Goal: Find specific page/section: Find specific page/section

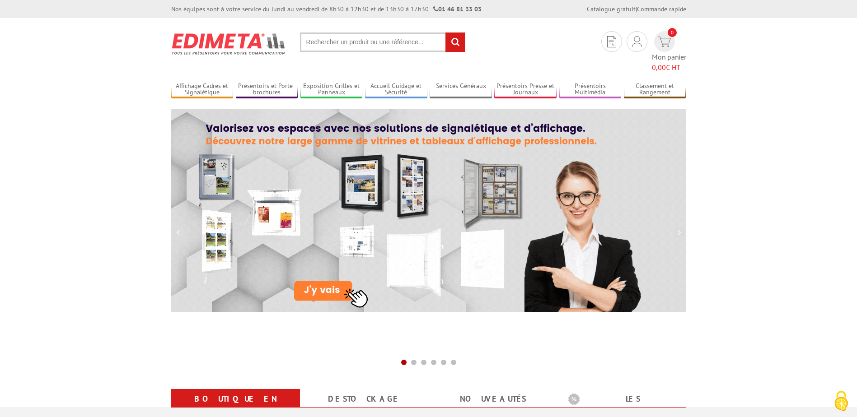
click at [326, 42] on input "text" at bounding box center [382, 42] width 165 height 19
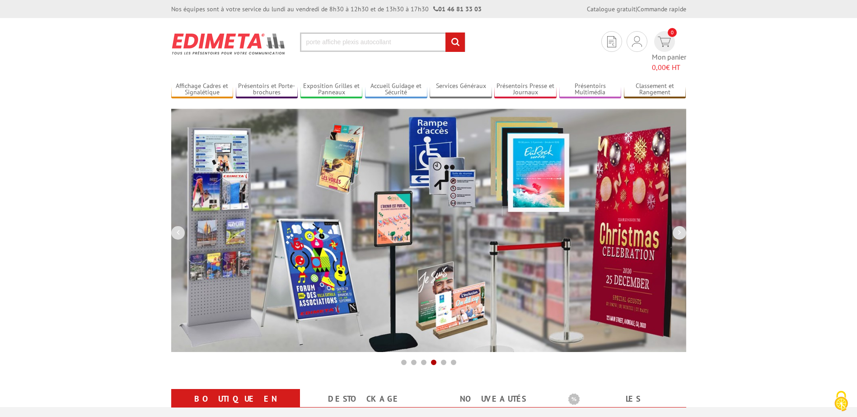
type input "porte affiche plexis autocollant"
click at [445, 33] on input "rechercher" at bounding box center [454, 42] width 19 height 19
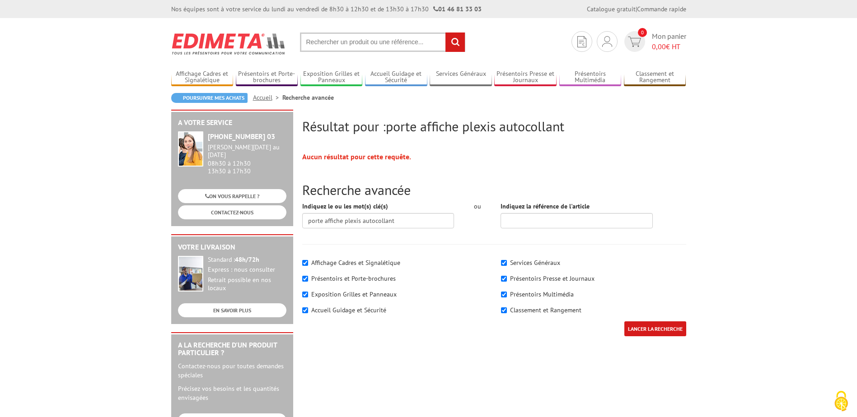
click at [337, 41] on input "text" at bounding box center [382, 42] width 165 height 19
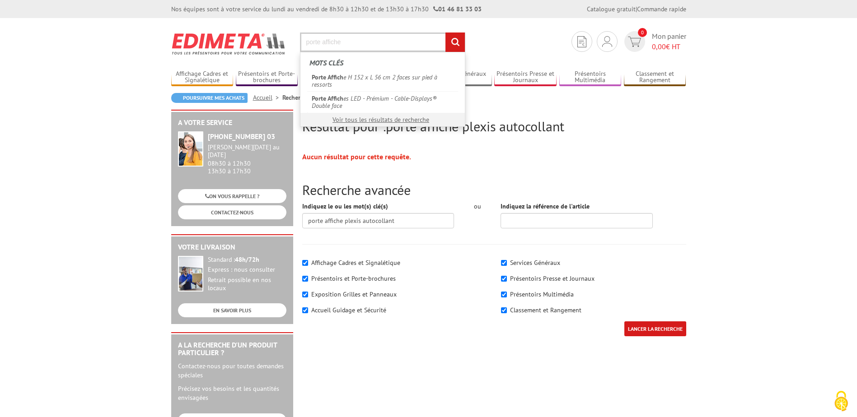
type input "porte affiche"
click at [445, 33] on input "rechercher" at bounding box center [454, 42] width 19 height 19
